Goal: Information Seeking & Learning: Learn about a topic

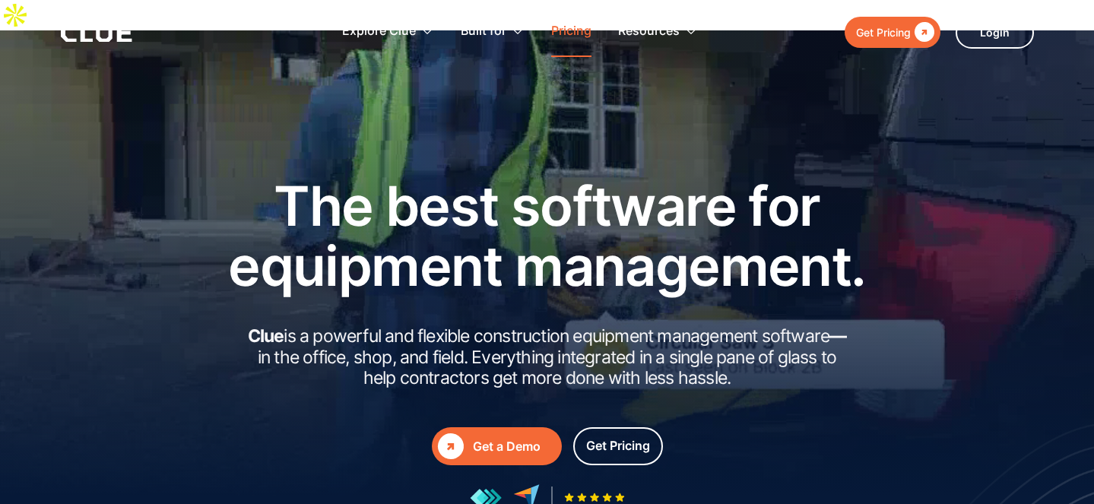
click at [570, 27] on link "Pricing" at bounding box center [571, 32] width 40 height 48
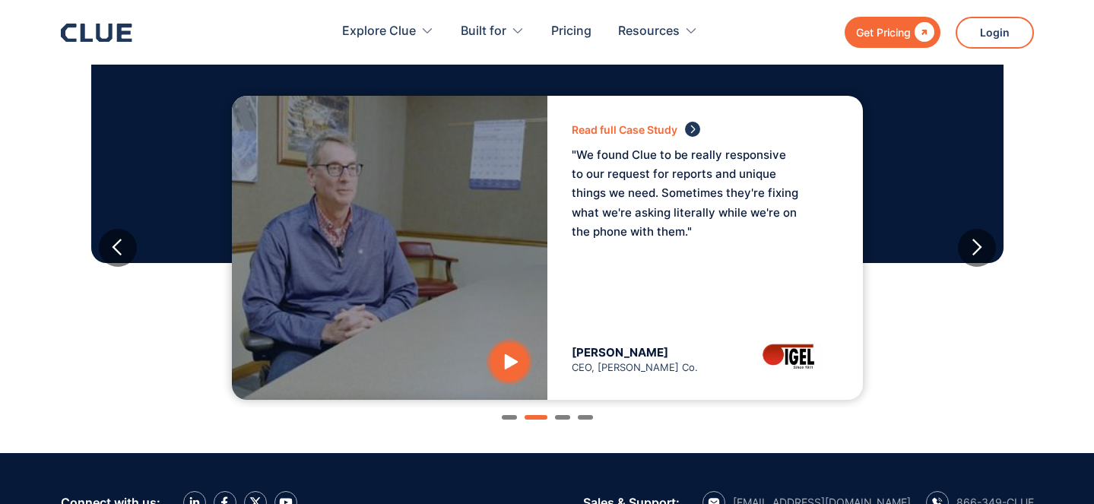
scroll to position [1487, 0]
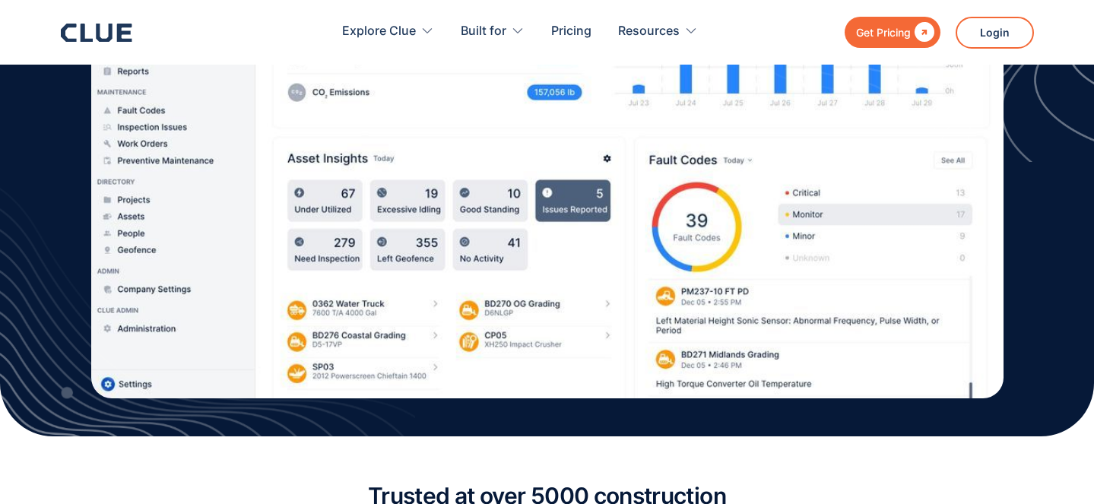
scroll to position [711, 0]
